Goal: Information Seeking & Learning: Learn about a topic

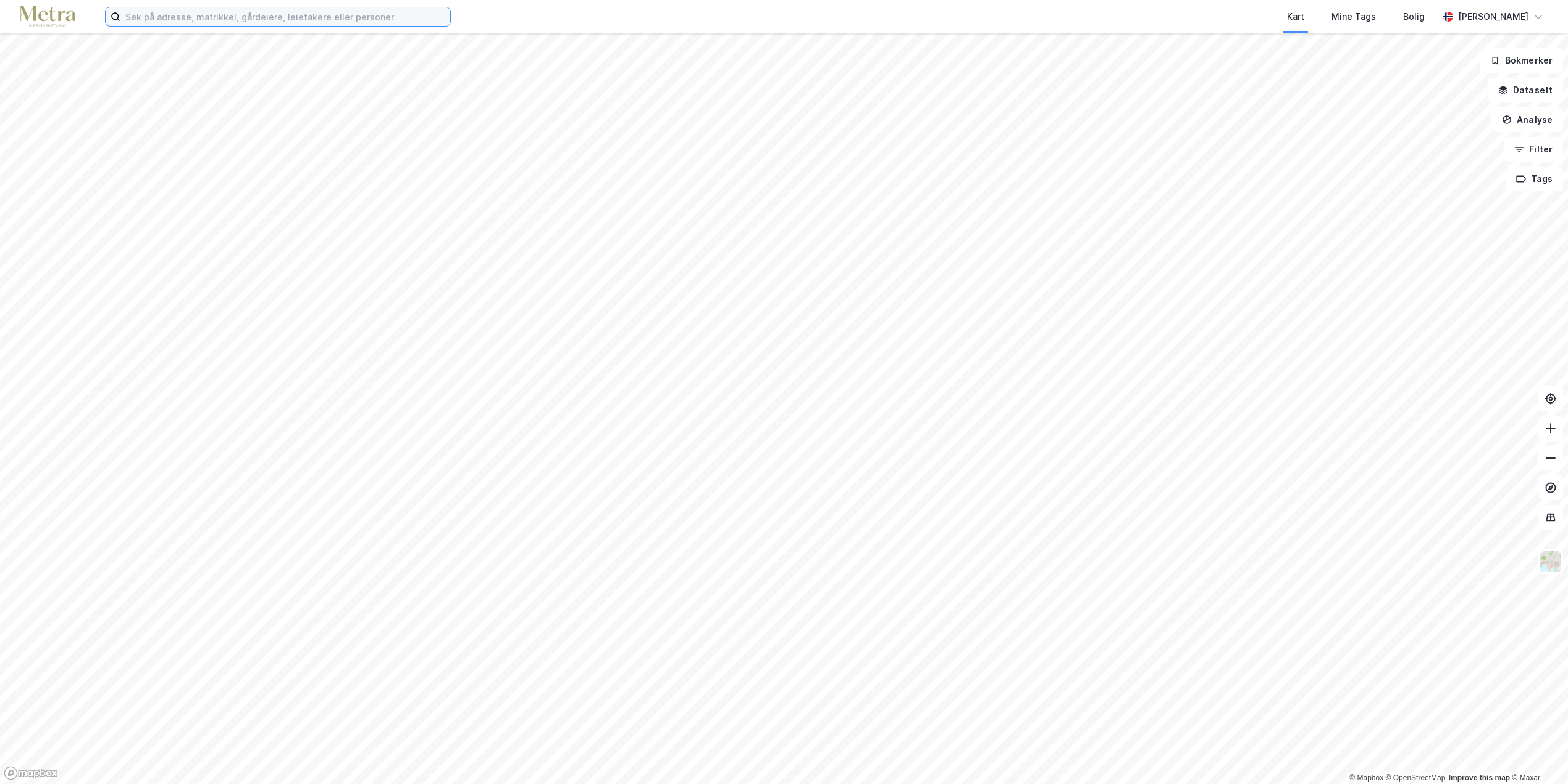
click at [224, 12] on input at bounding box center [285, 16] width 330 height 18
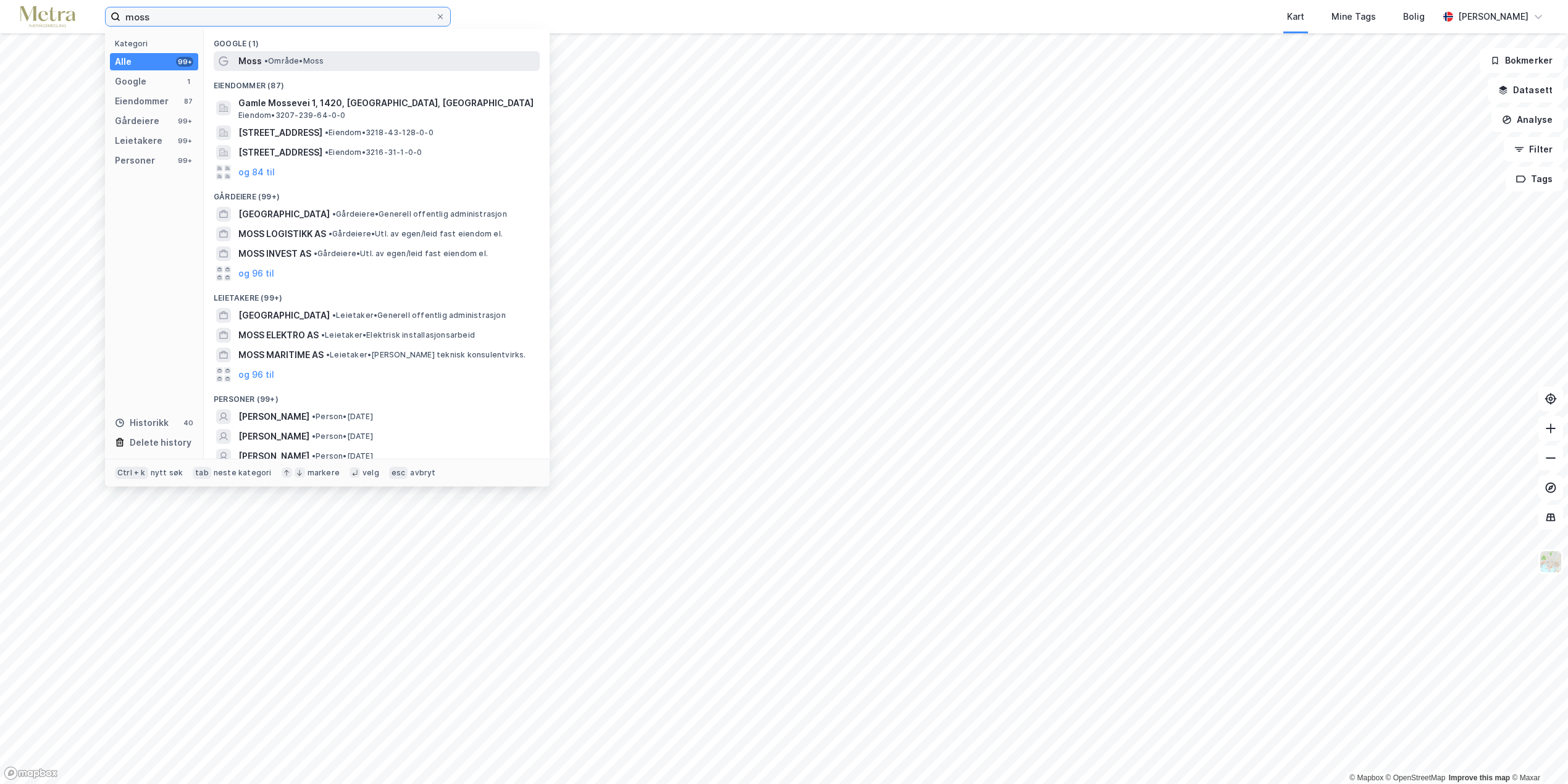
type input "moss"
click at [312, 65] on span "• Område • Moss" at bounding box center [293, 61] width 59 height 10
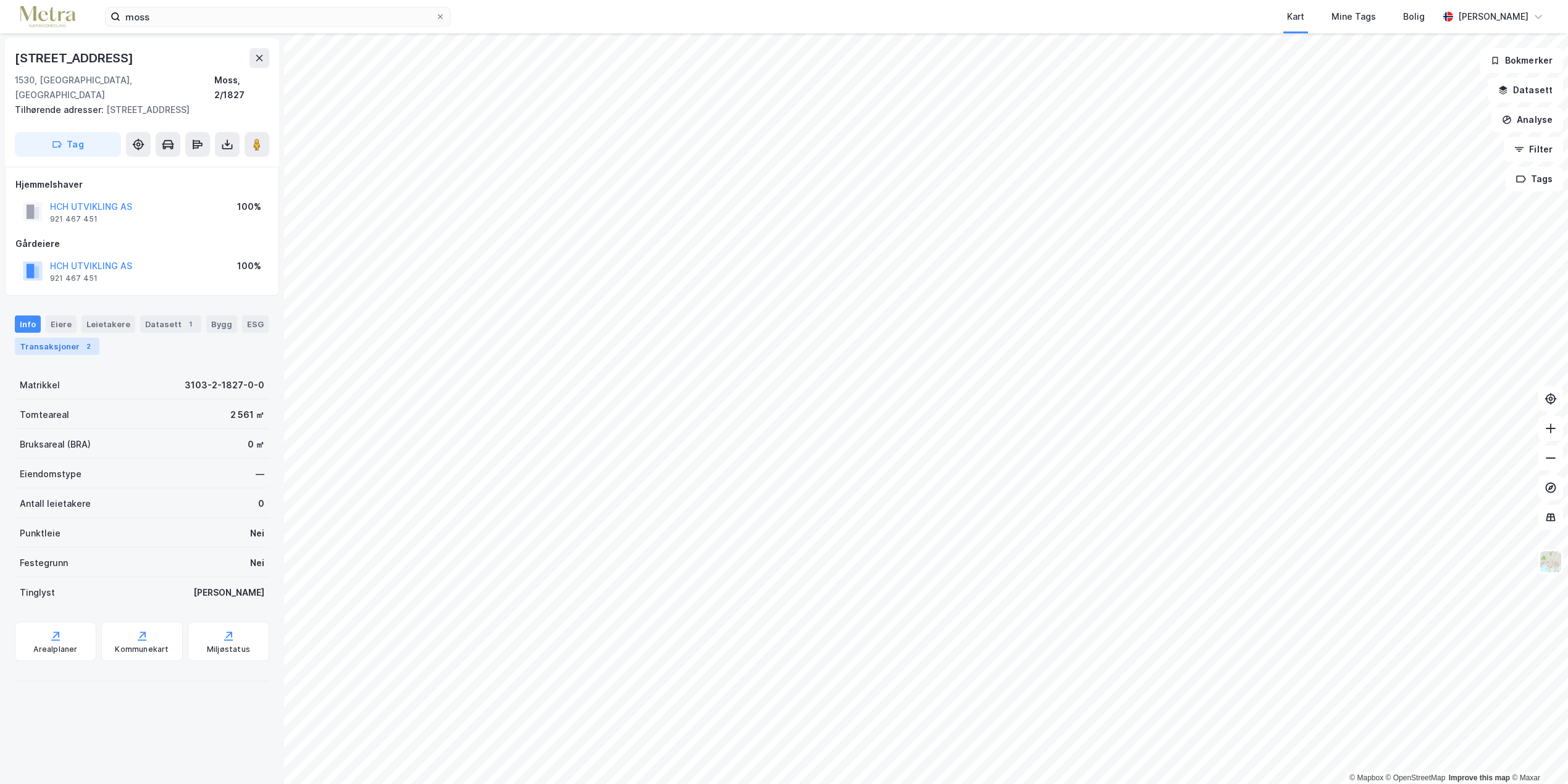
click at [58, 338] on div "Transaksjoner 2" at bounding box center [57, 346] width 85 height 17
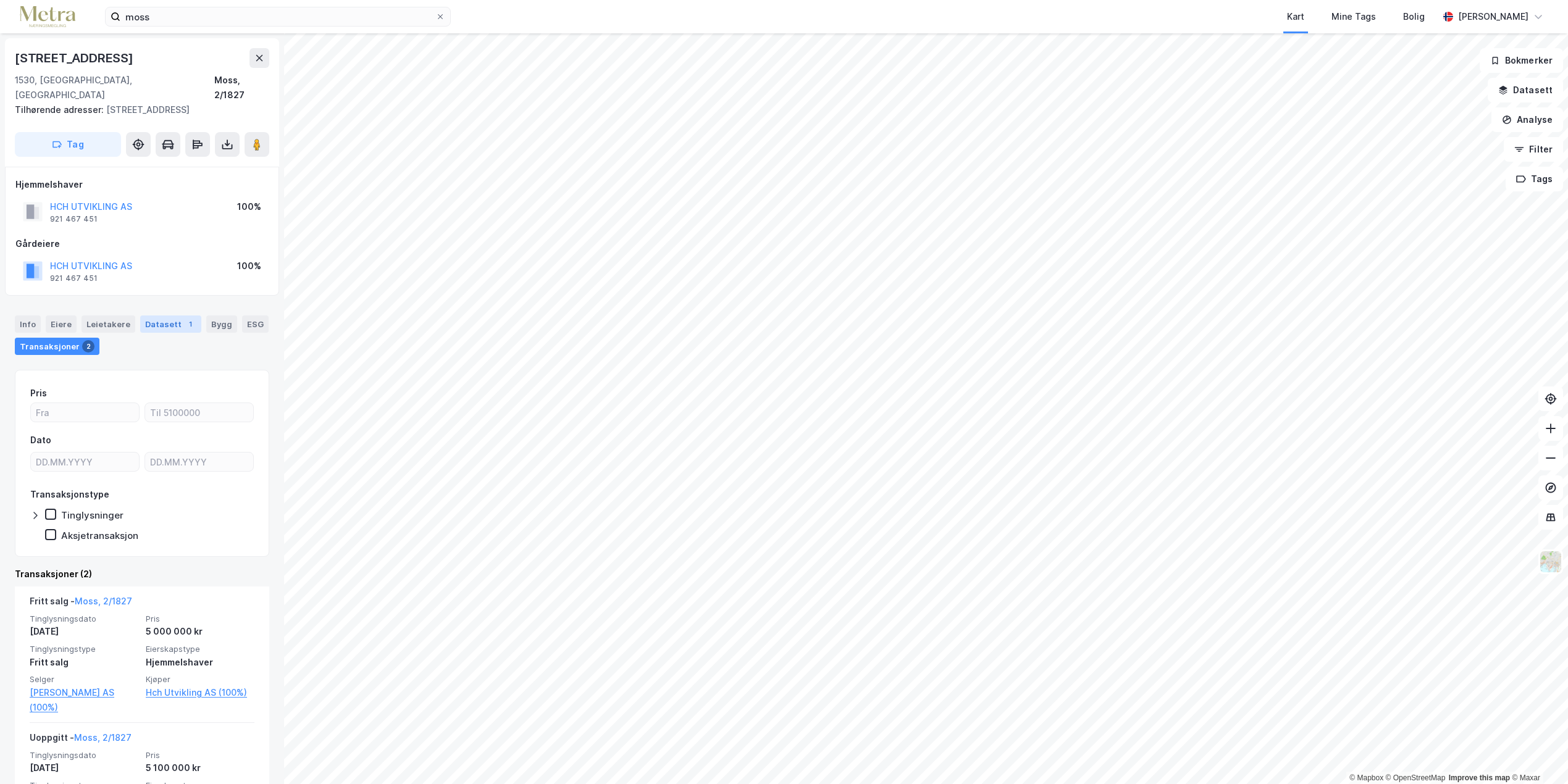
click at [173, 315] on div "Datasett 1" at bounding box center [171, 324] width 61 height 17
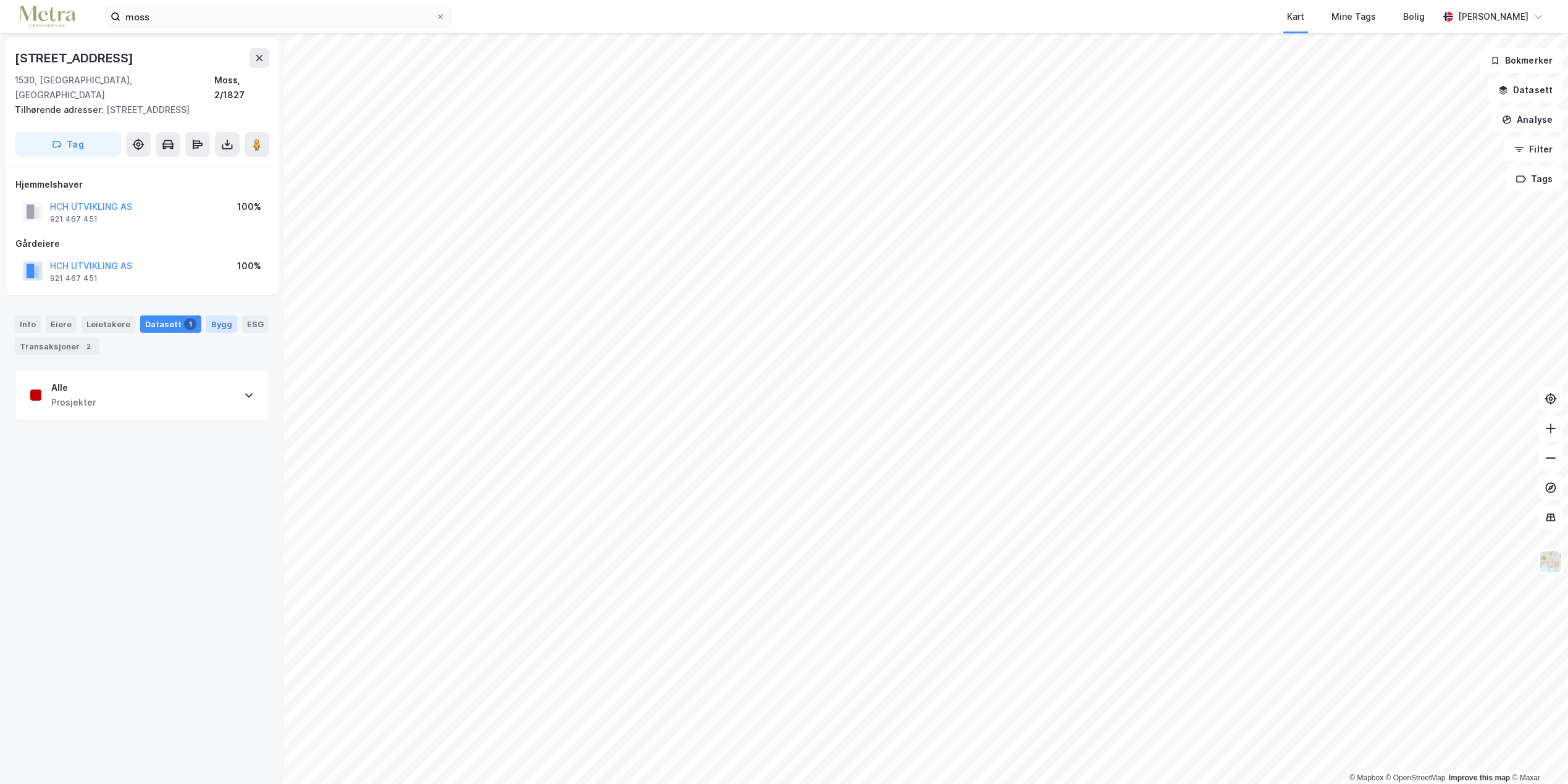
click at [210, 315] on div "Bygg" at bounding box center [221, 324] width 31 height 17
click at [242, 315] on div "ESG" at bounding box center [255, 324] width 26 height 17
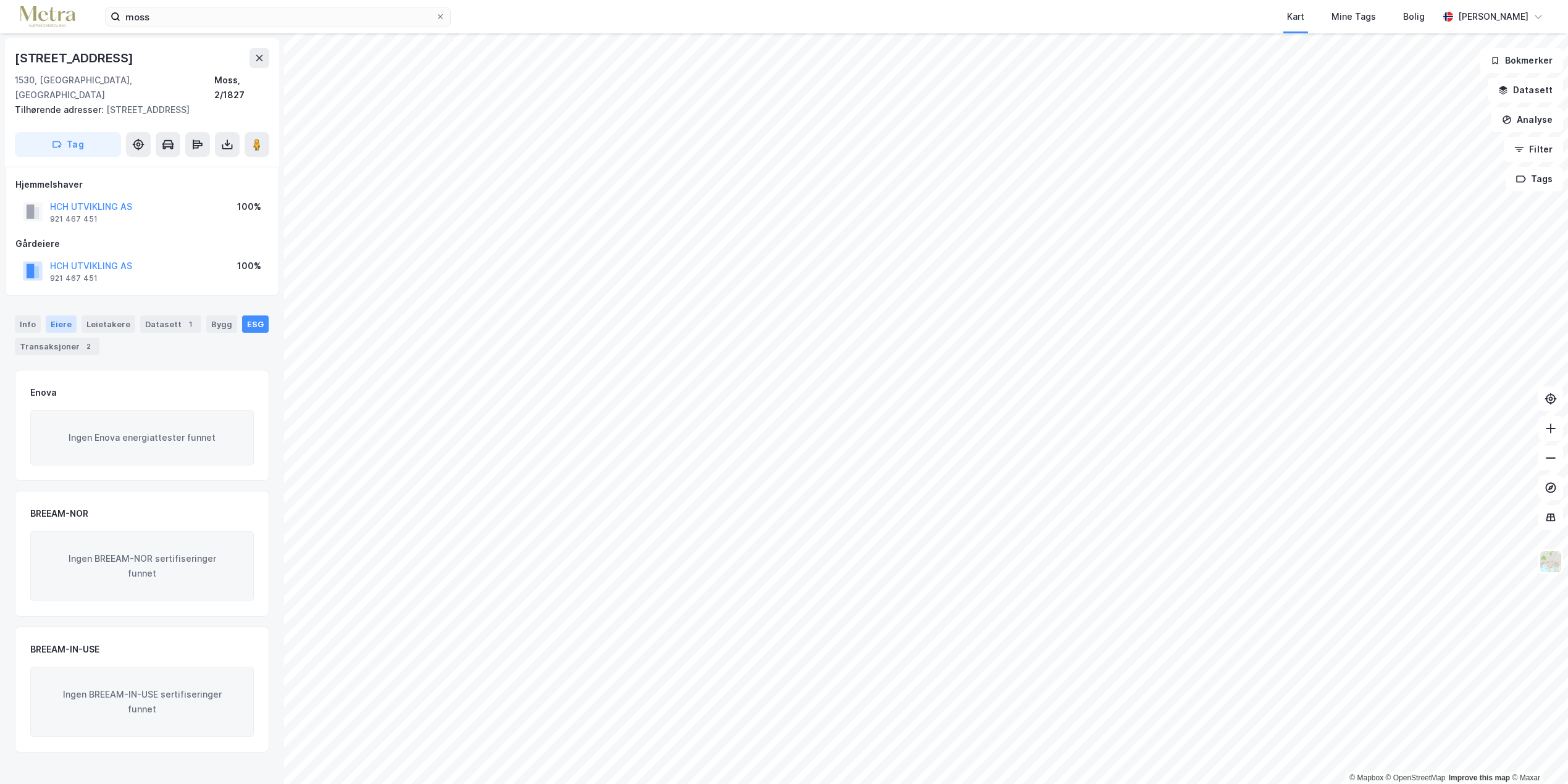
click at [62, 315] on div "Eiere" at bounding box center [60, 324] width 31 height 17
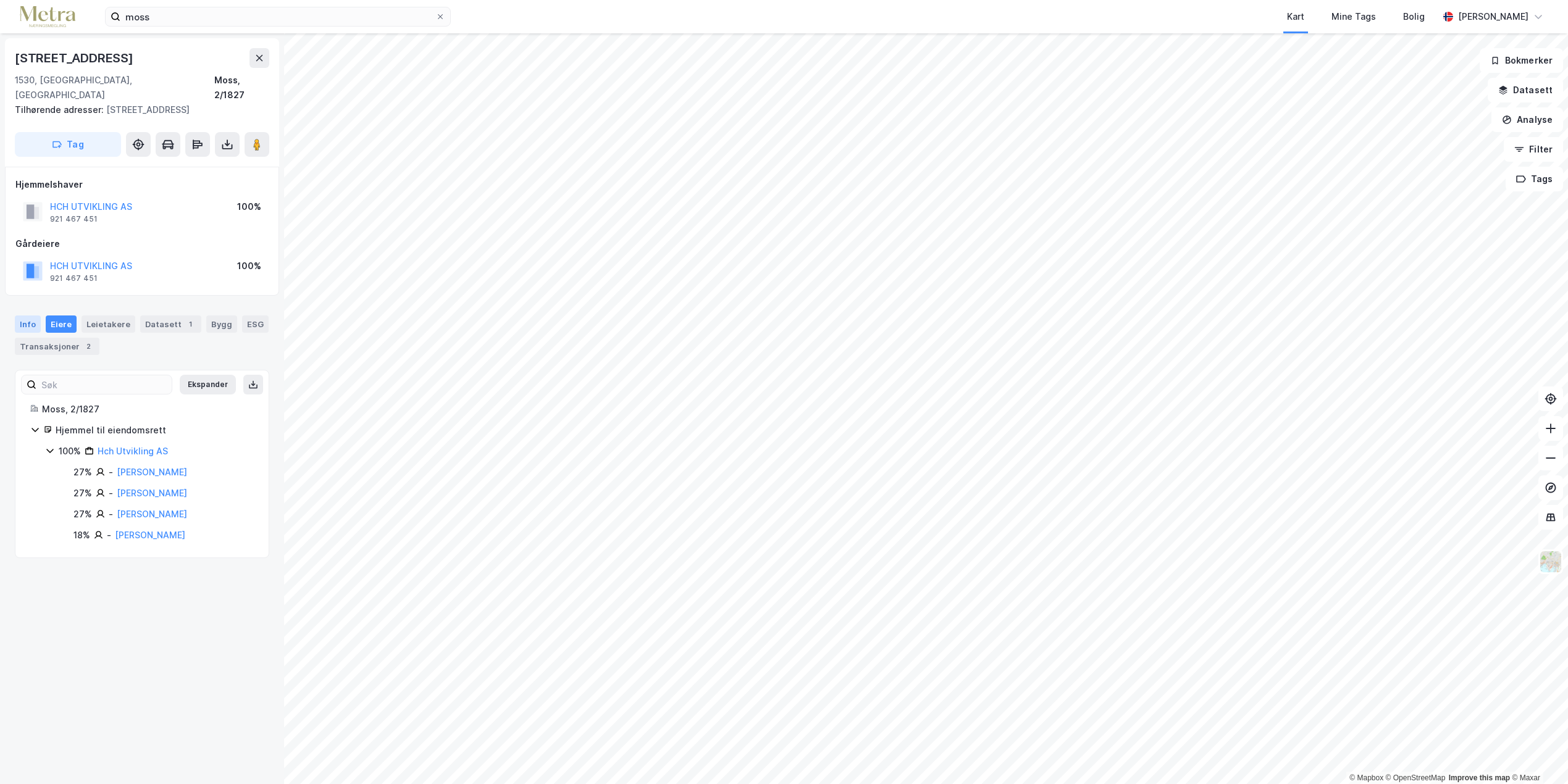
click at [30, 315] on div "Info" at bounding box center [28, 324] width 26 height 17
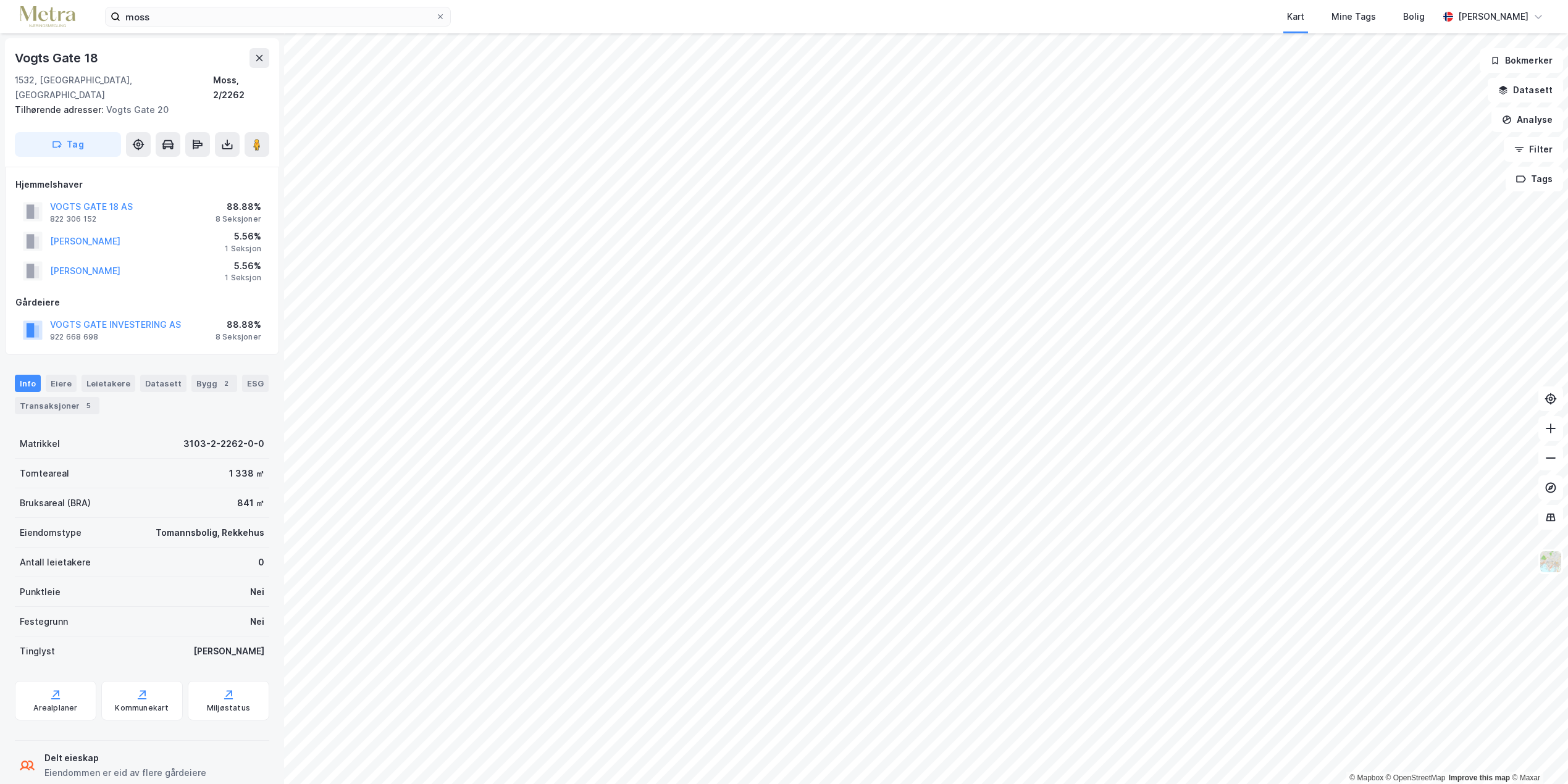
scroll to position [1, 0]
